Goal: Find specific page/section: Find specific page/section

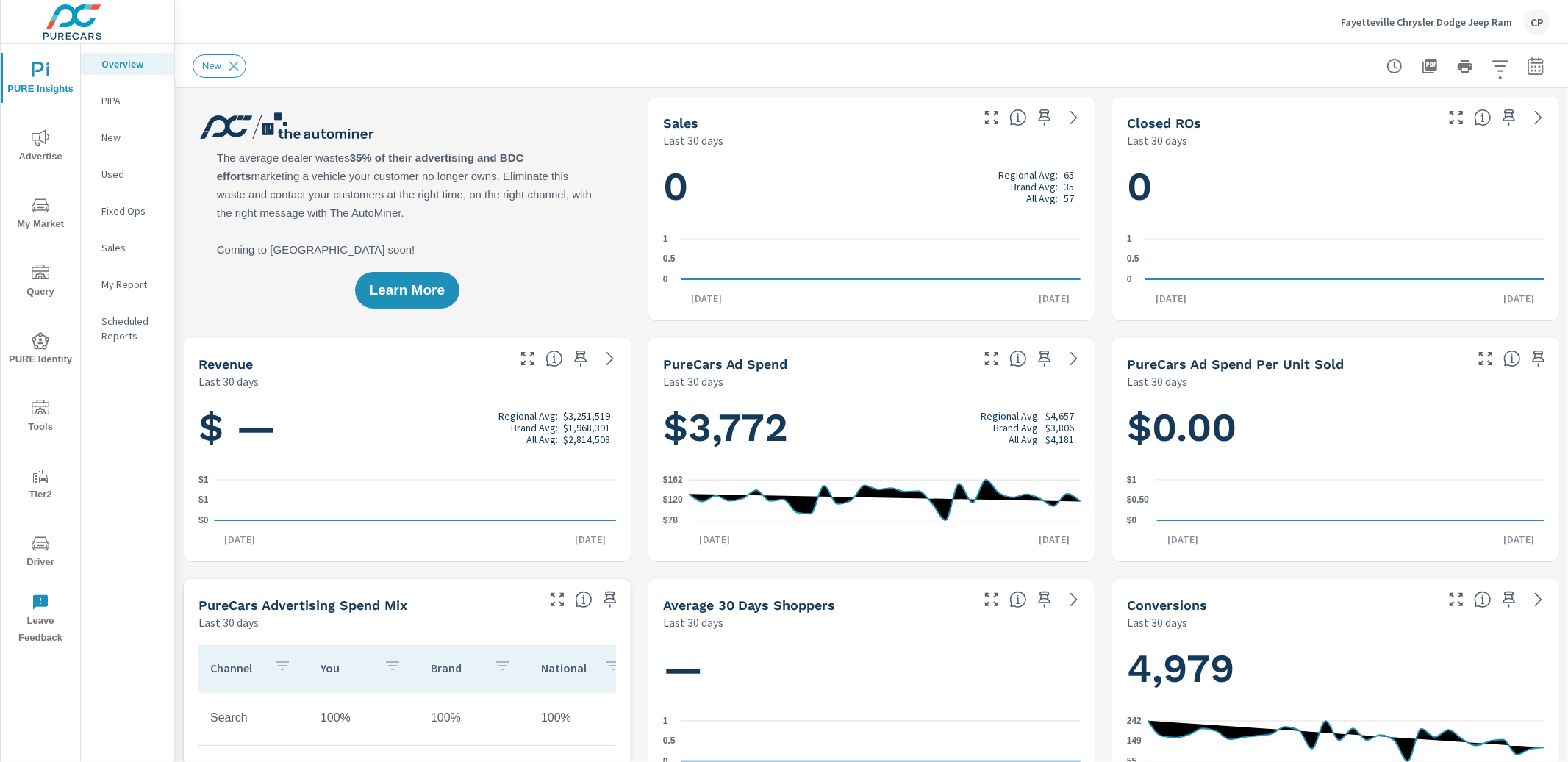
click at [486, 49] on div "New" at bounding box center [871, 66] width 1357 height 43
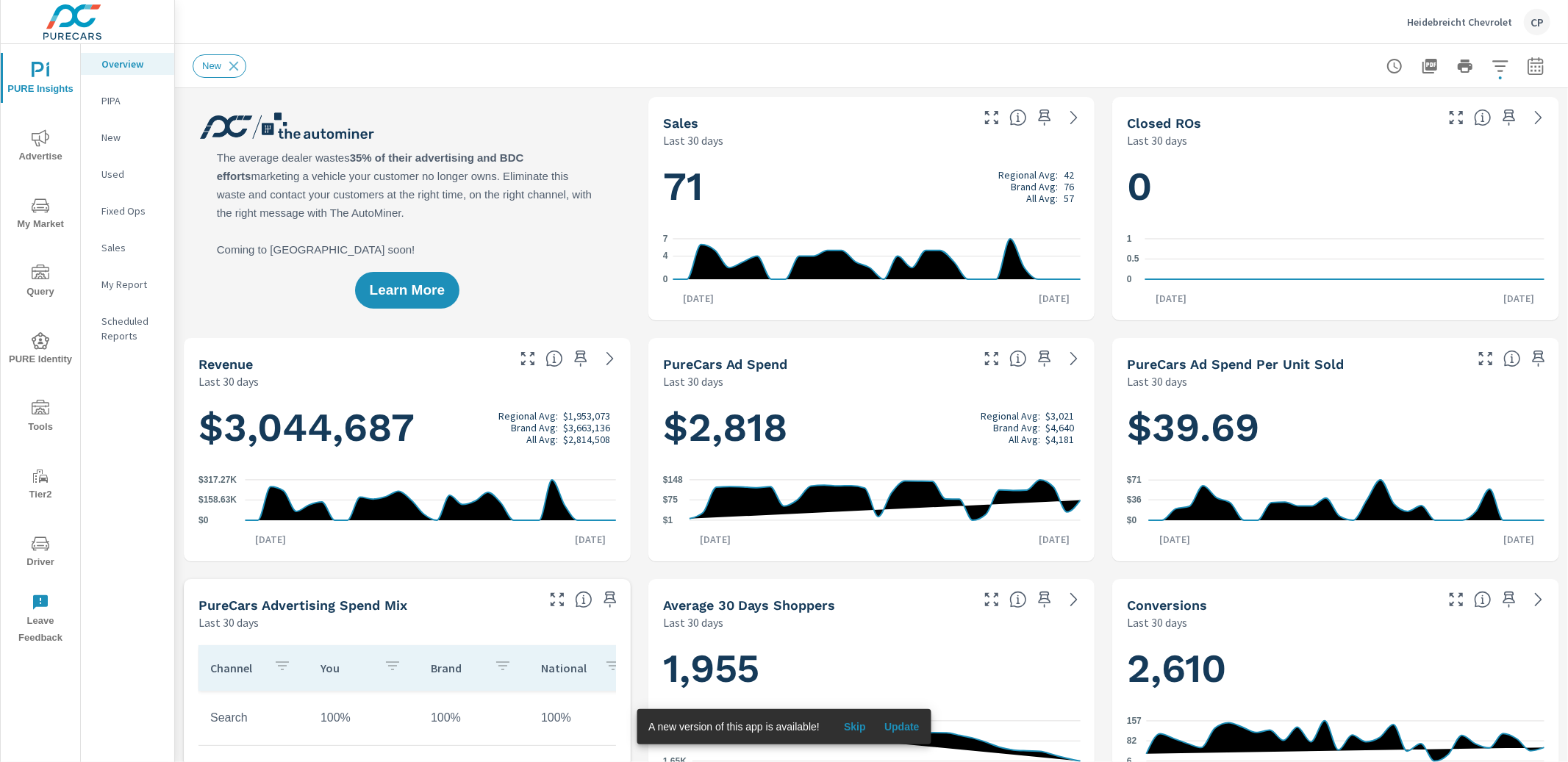
scroll to position [1, 0]
click at [42, 203] on icon "nav menu" at bounding box center [40, 206] width 18 height 18
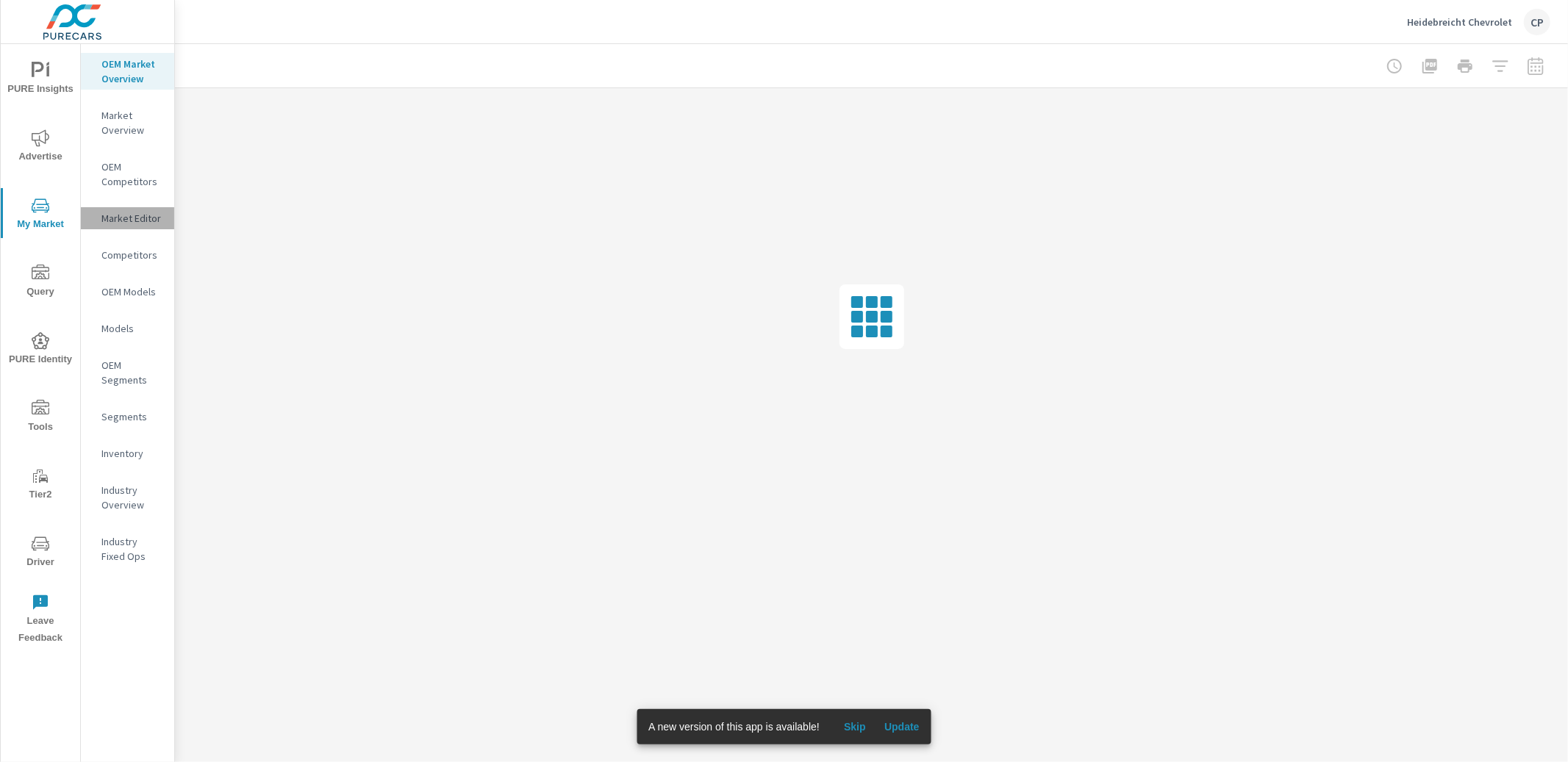
click at [114, 218] on p "Market Editor" at bounding box center [132, 218] width 61 height 14
